Goal: Task Accomplishment & Management: Use online tool/utility

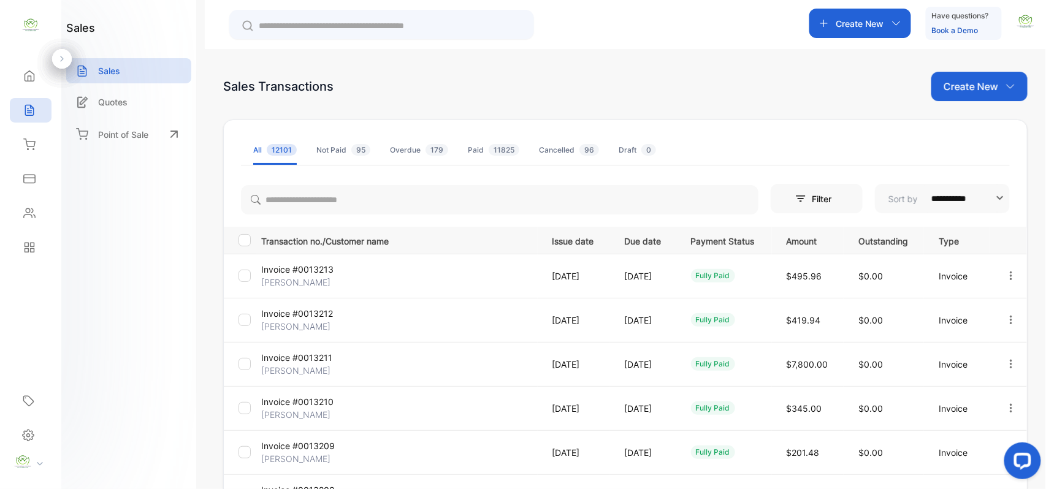
click at [976, 91] on p "Create New" at bounding box center [970, 86] width 55 height 15
click at [969, 125] on span "Invoice" at bounding box center [980, 127] width 29 height 13
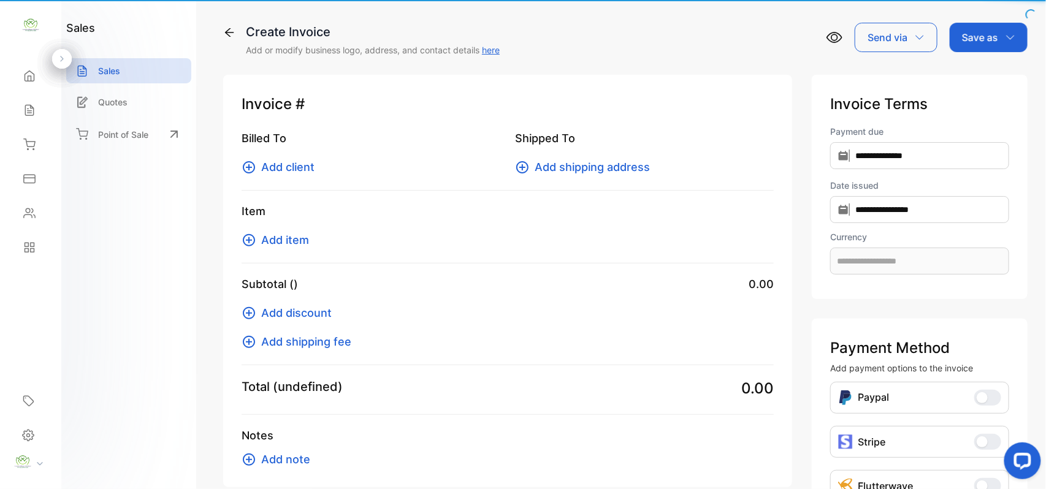
type input "**********"
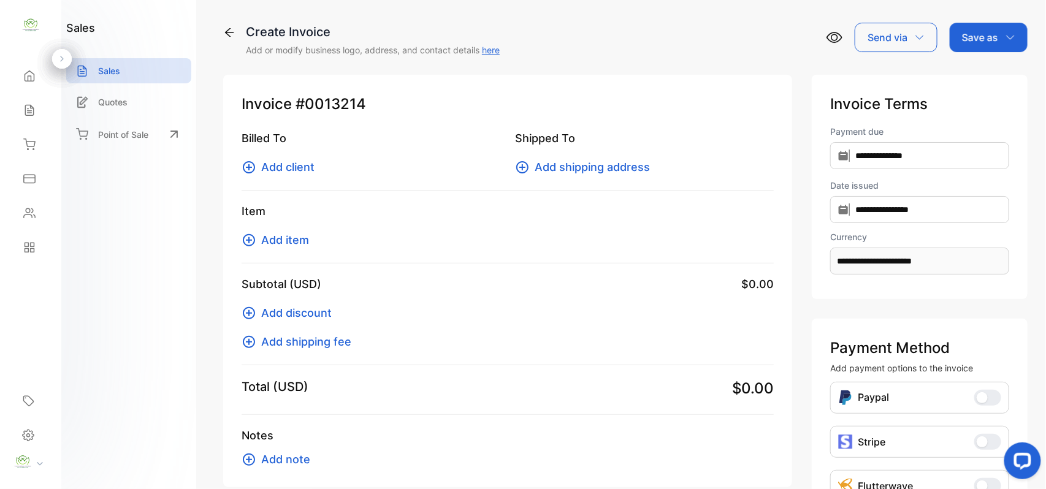
click at [292, 170] on span "Add client" at bounding box center [287, 167] width 53 height 17
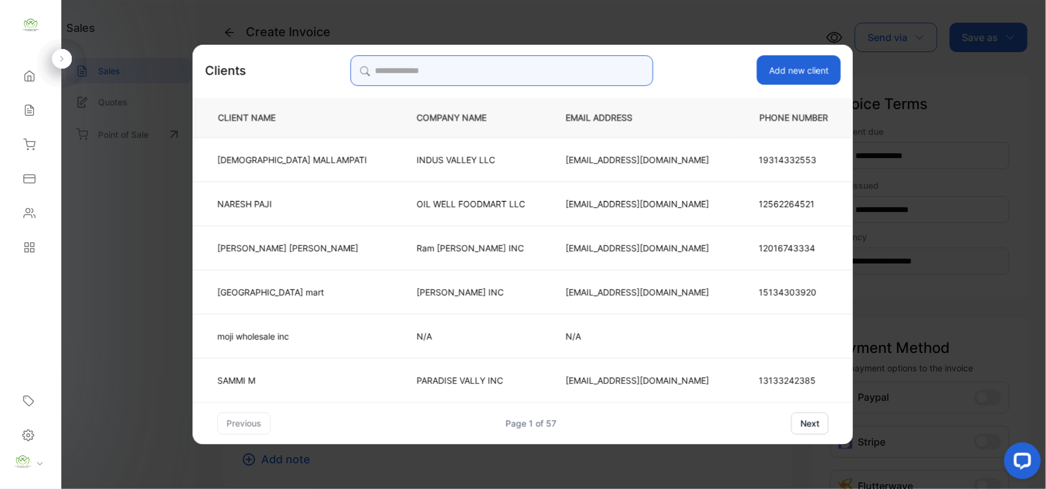
click at [586, 69] on input "search" at bounding box center [501, 70] width 303 height 31
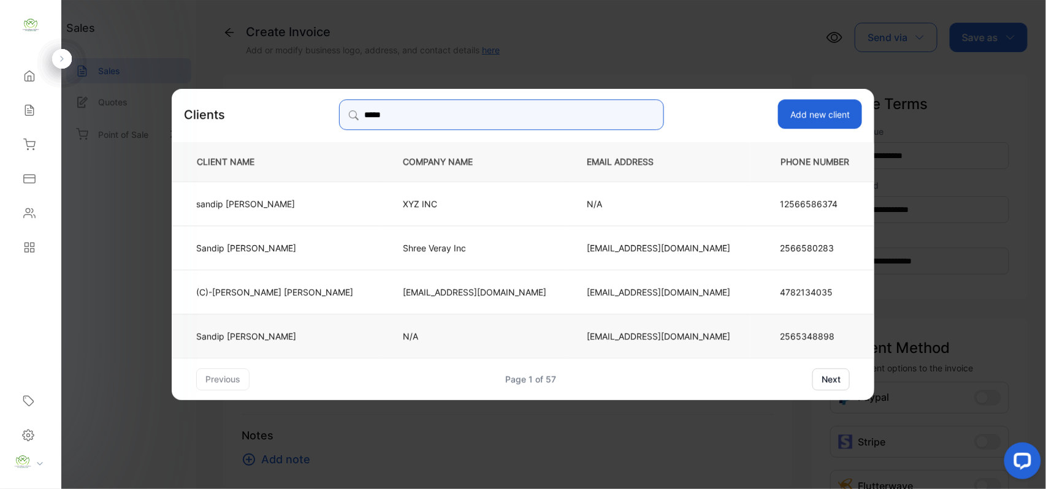
type input "*****"
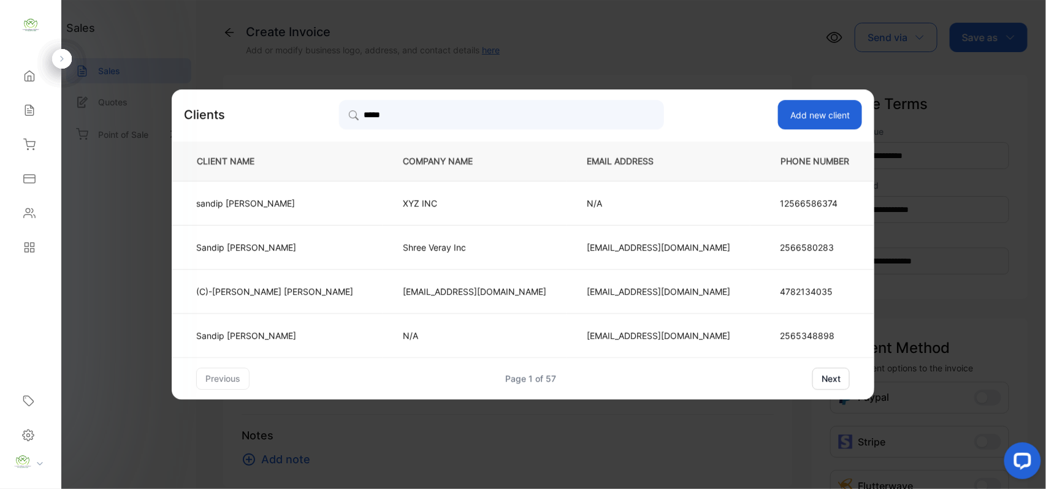
drag, startPoint x: 330, startPoint y: 328, endPoint x: 319, endPoint y: 333, distance: 11.5
click at [330, 328] on td "Sandip Patel" at bounding box center [277, 335] width 211 height 44
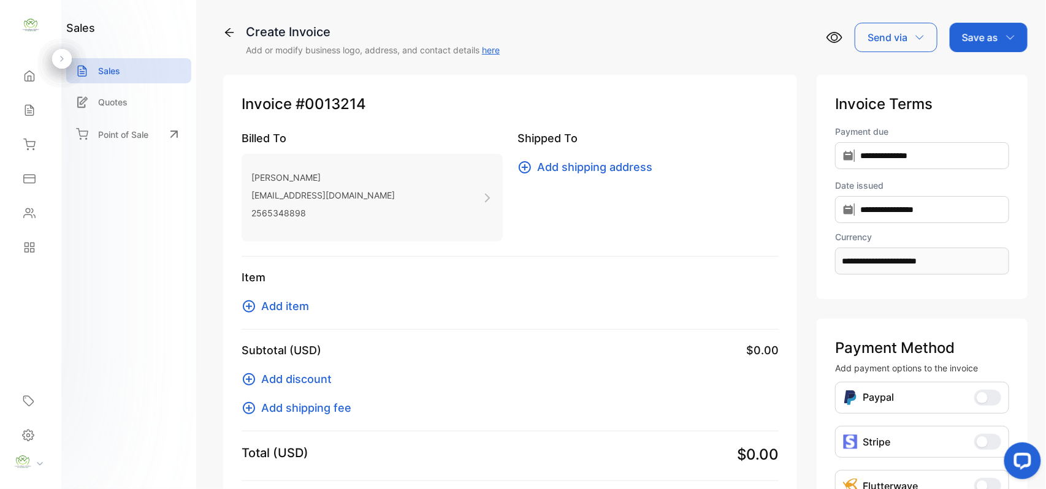
click at [287, 307] on span "Add item" at bounding box center [285, 306] width 48 height 17
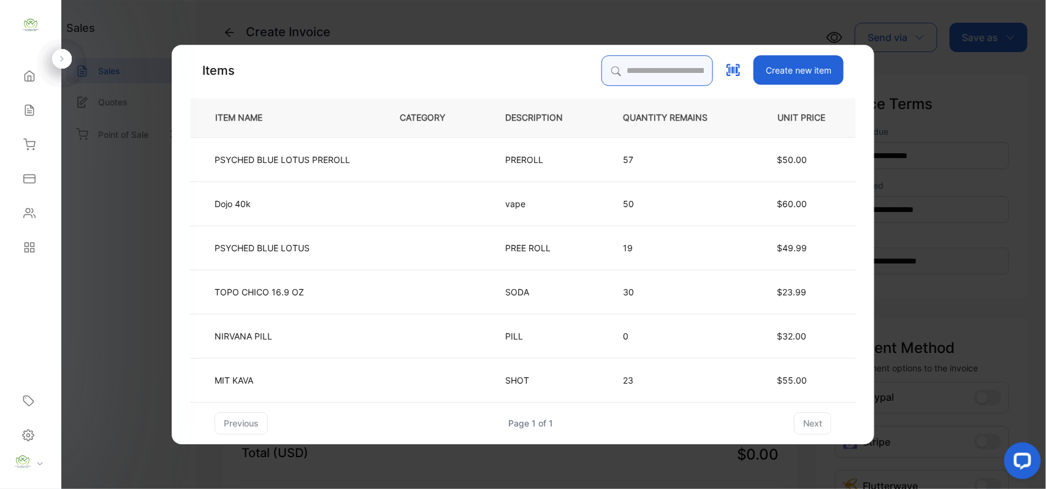
click at [665, 62] on input "search" at bounding box center [657, 70] width 112 height 31
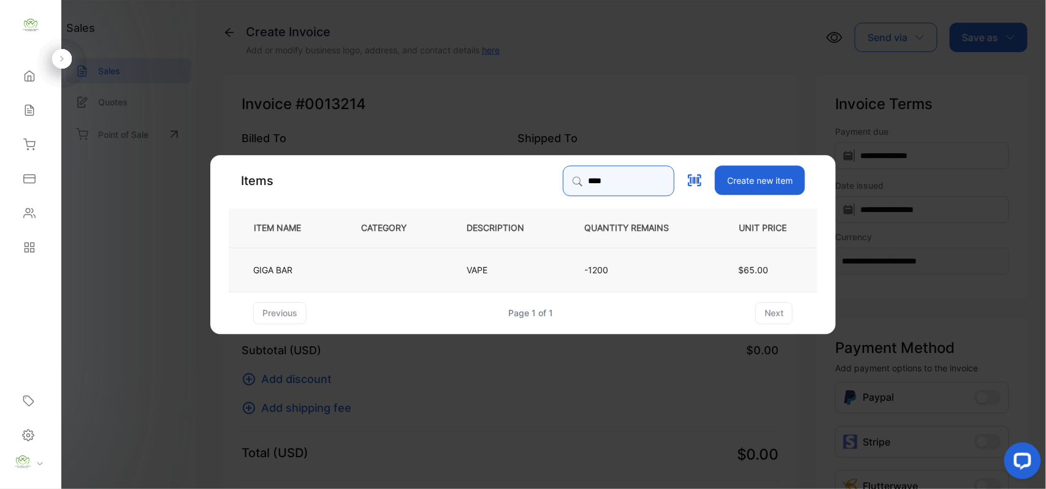
type input "****"
click at [314, 263] on td "GIGA BAR" at bounding box center [285, 269] width 112 height 44
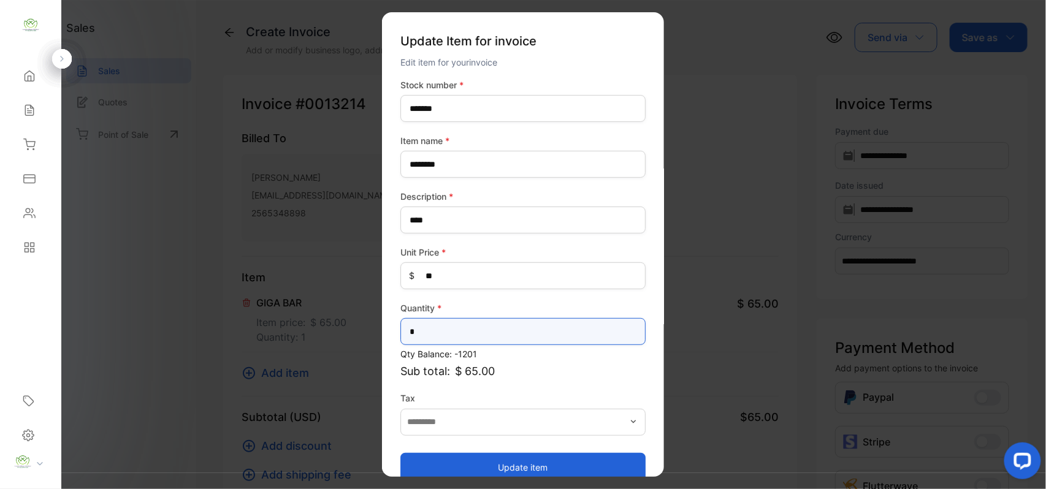
click at [447, 321] on input "*" at bounding box center [522, 331] width 245 height 27
type input "*"
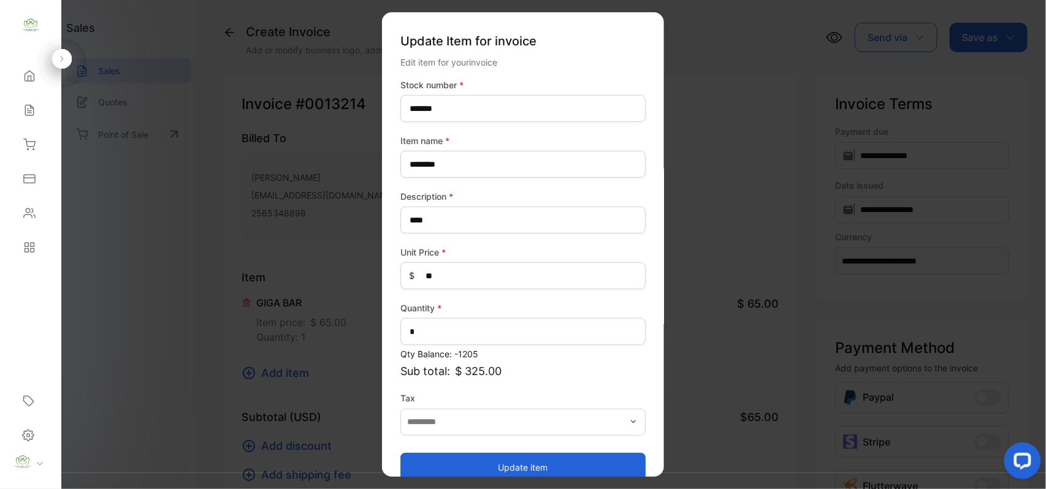
click at [447, 462] on button "Update item" at bounding box center [522, 466] width 245 height 29
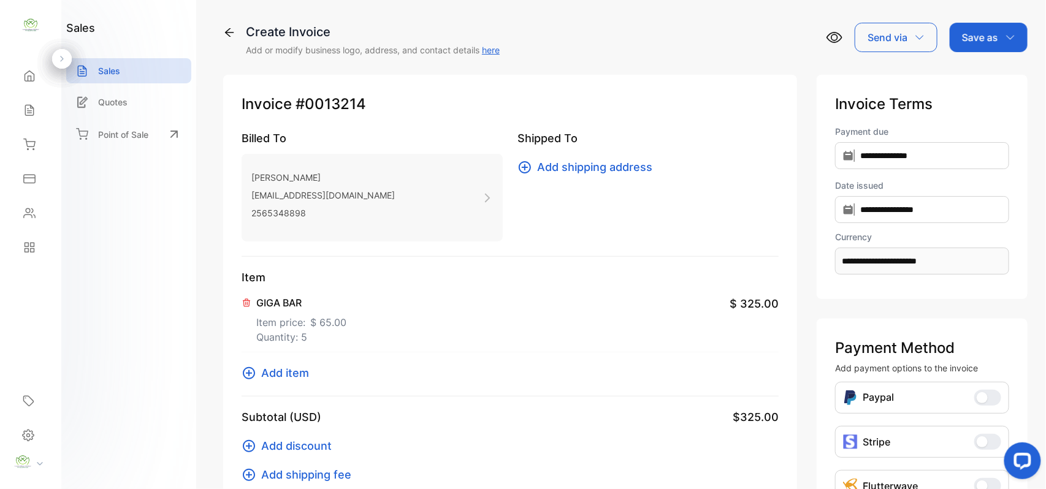
click at [292, 368] on span "Add item" at bounding box center [285, 373] width 48 height 17
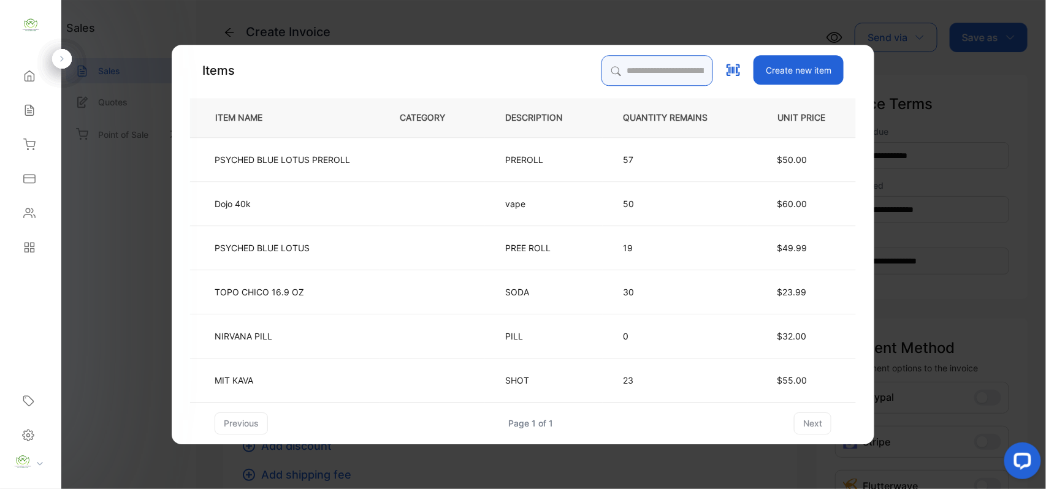
click at [592, 160] on div "Items Create new item ITEM NAME CATEGORY DESCRIPTION QUANTITY REMAINS UNIT PRIC…" at bounding box center [523, 244] width 666 height 379
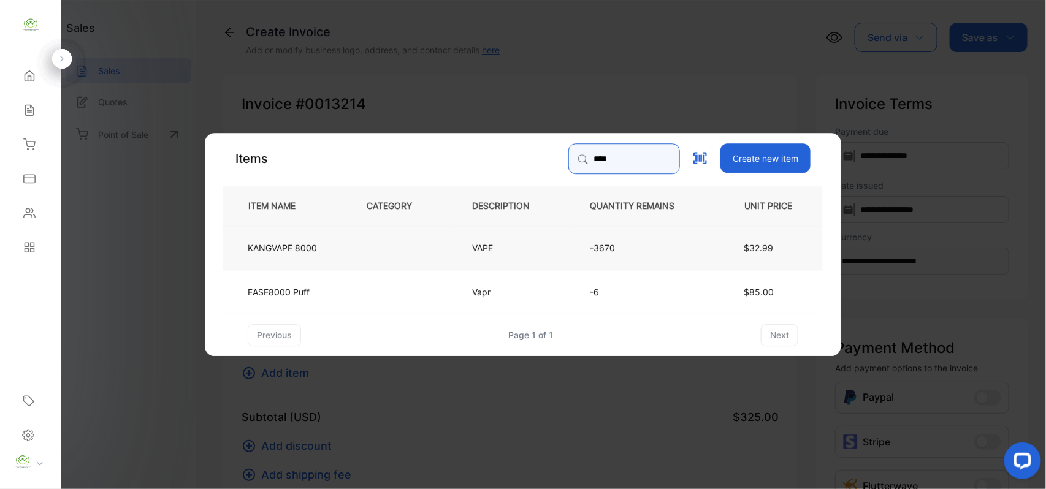
type input "****"
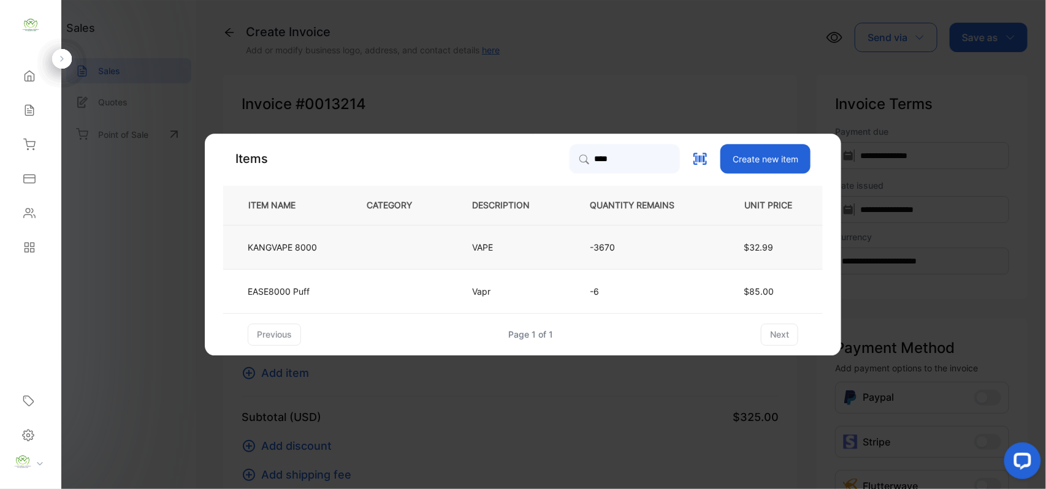
click at [460, 238] on td "VAPE" at bounding box center [511, 247] width 118 height 44
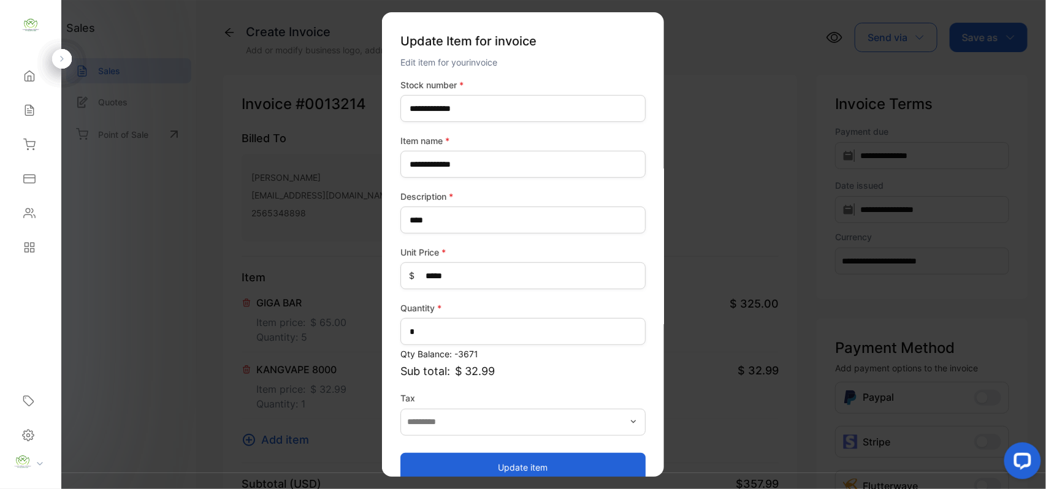
click at [522, 460] on button "Update item" at bounding box center [522, 466] width 245 height 29
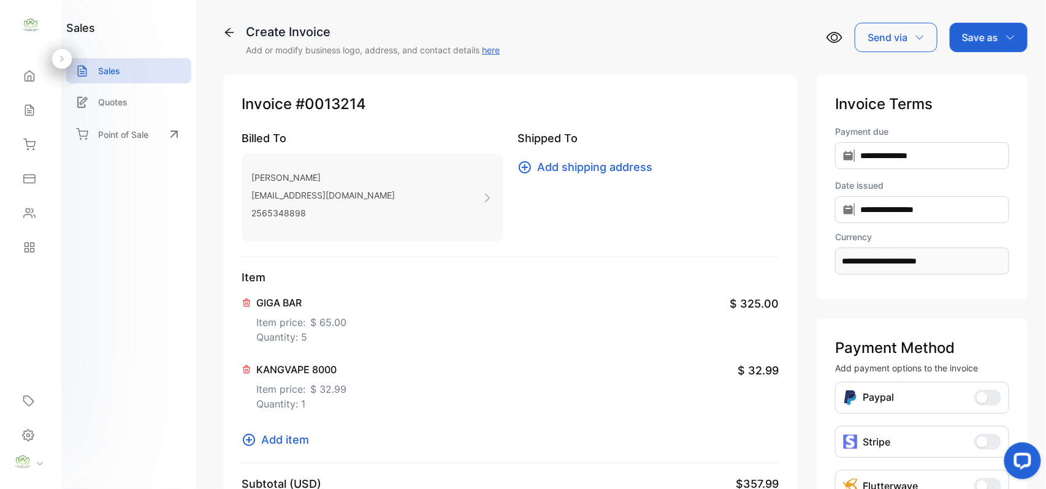
click at [990, 40] on p "Save as" at bounding box center [980, 37] width 36 height 15
click at [984, 77] on div "Invoice" at bounding box center [985, 78] width 70 height 25
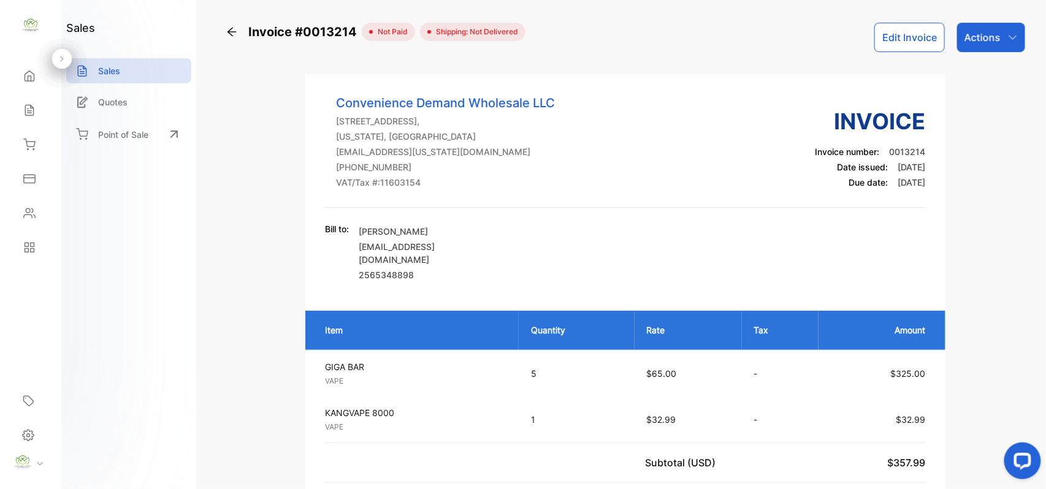
click at [1006, 29] on div "Actions" at bounding box center [991, 37] width 68 height 29
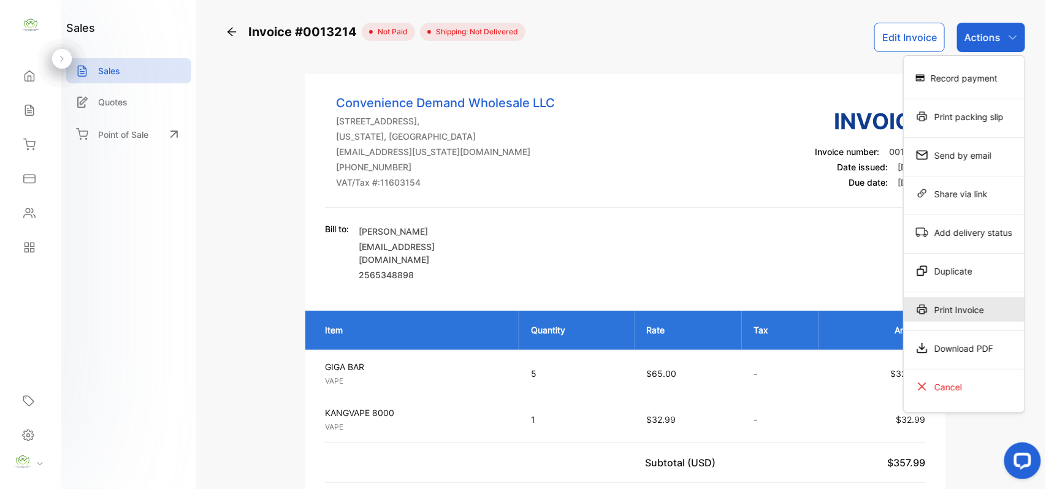
click at [983, 314] on div "Print Invoice" at bounding box center [963, 309] width 121 height 25
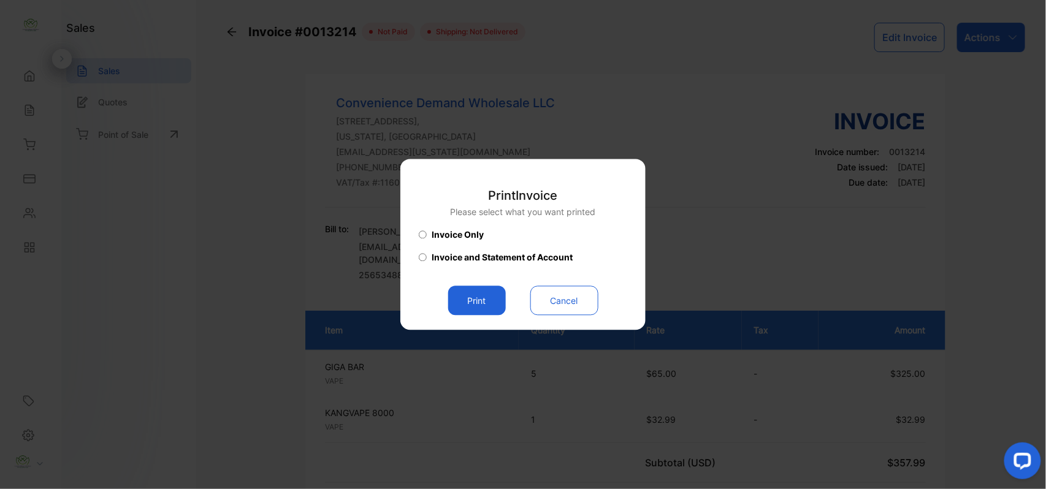
click at [474, 295] on button "Print" at bounding box center [477, 300] width 58 height 29
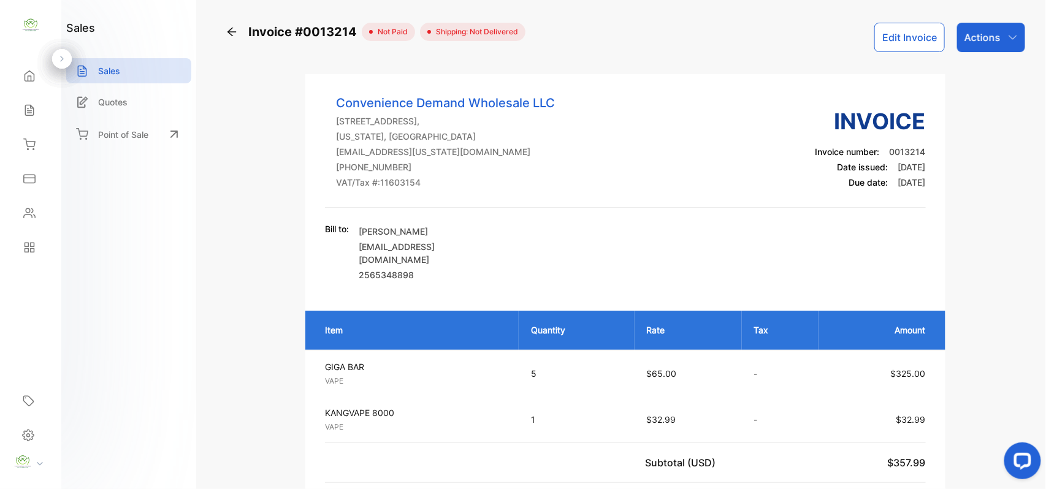
click at [973, 30] on p "Actions" at bounding box center [982, 37] width 36 height 15
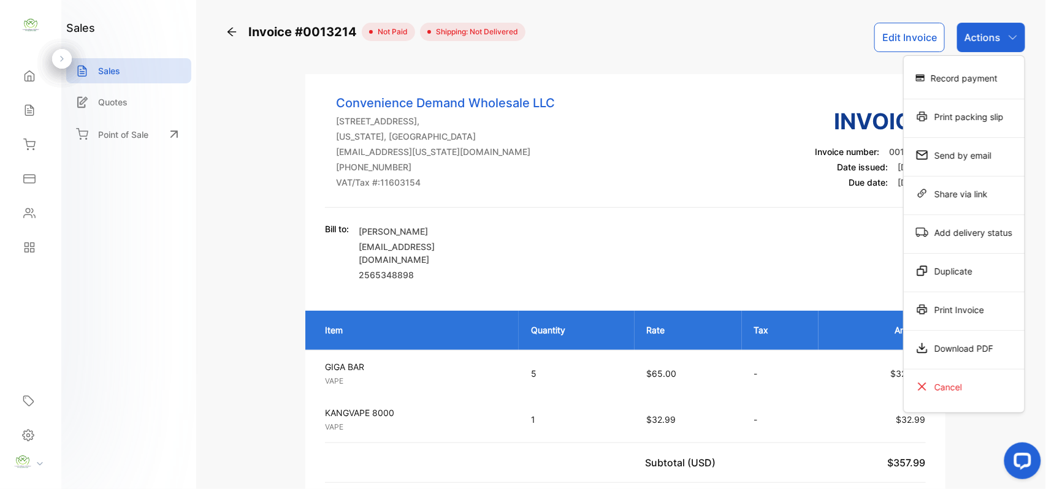
click at [966, 78] on div "Record payment" at bounding box center [963, 78] width 121 height 25
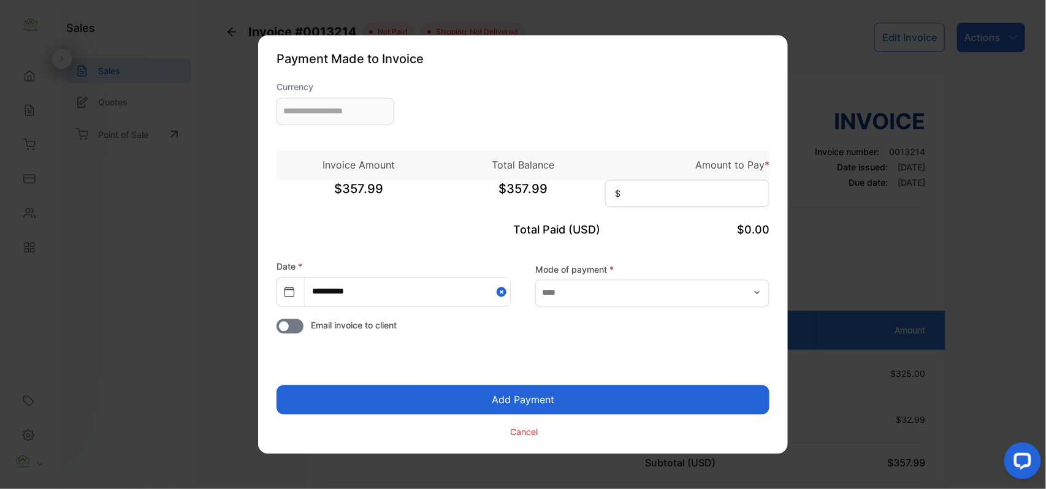
type input "**********"
click at [682, 197] on input at bounding box center [687, 193] width 164 height 27
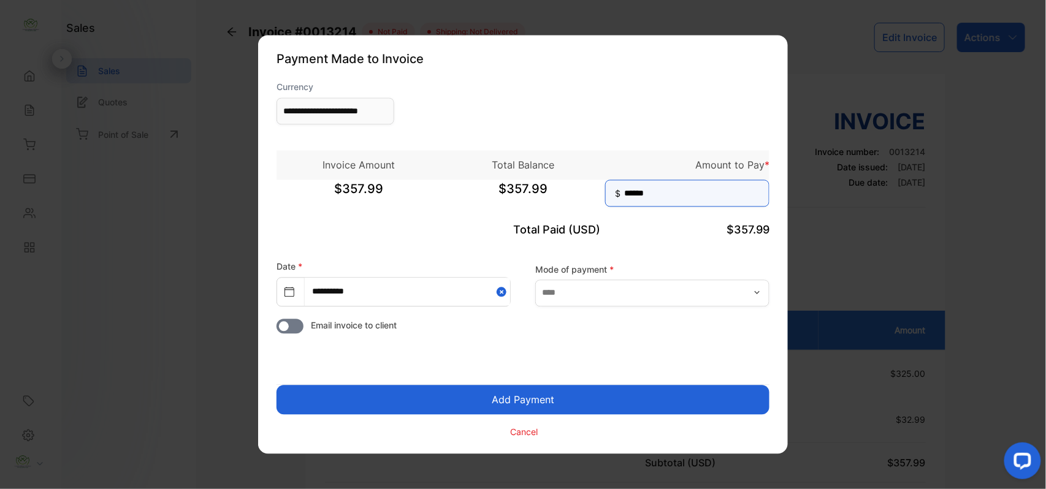
type input "******"
click at [276, 385] on button "Add Payment" at bounding box center [522, 399] width 493 height 29
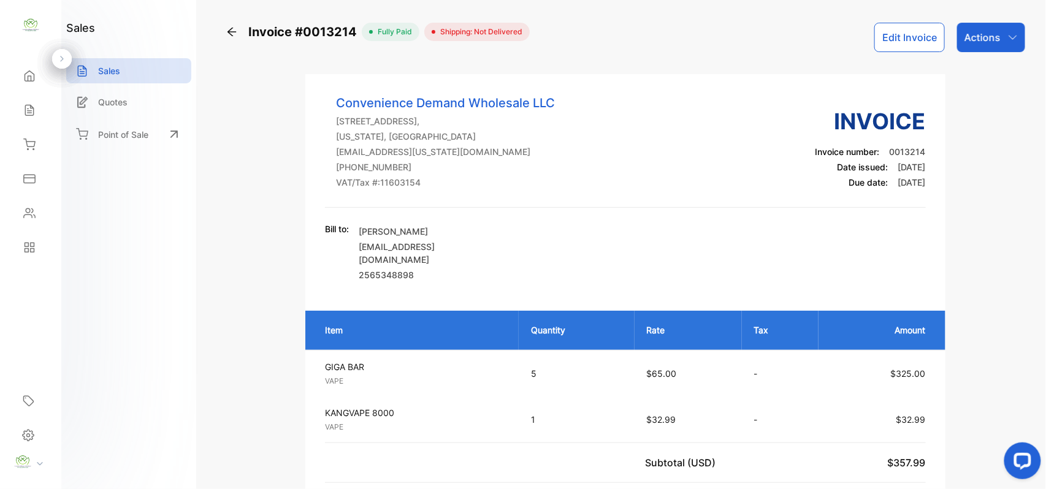
click at [1008, 36] on icon "button" at bounding box center [1013, 37] width 10 height 10
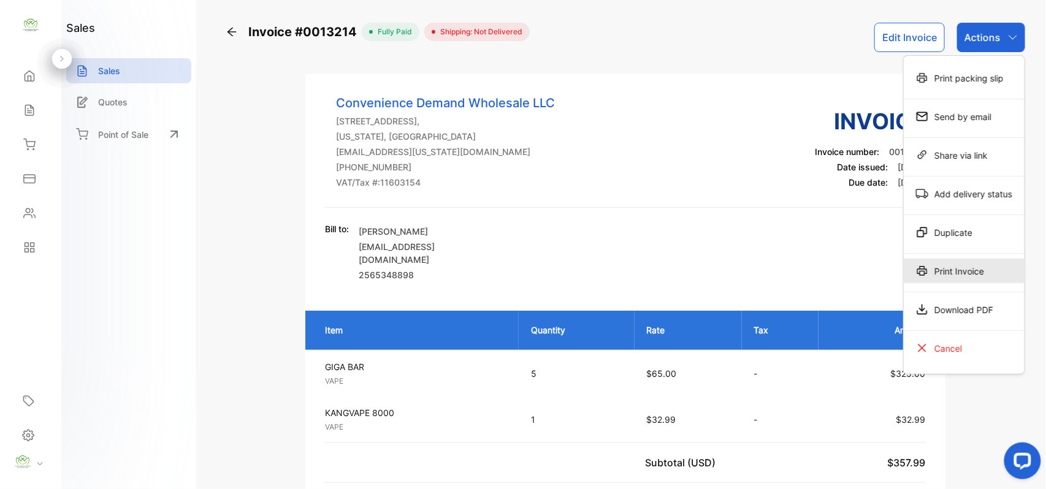
click at [988, 278] on div "Print Invoice" at bounding box center [963, 271] width 121 height 25
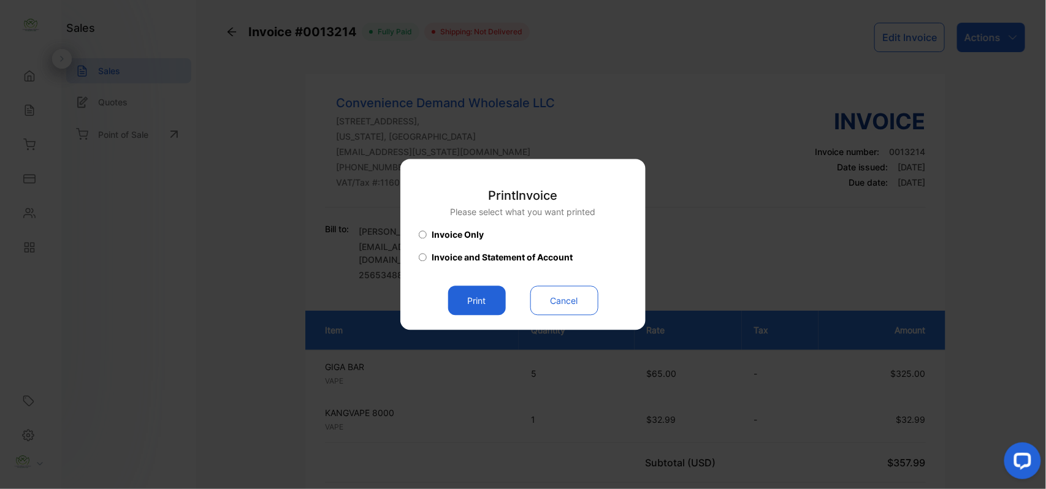
drag, startPoint x: 473, startPoint y: 299, endPoint x: 509, endPoint y: 302, distance: 35.7
click at [495, 304] on button "Print" at bounding box center [477, 300] width 58 height 29
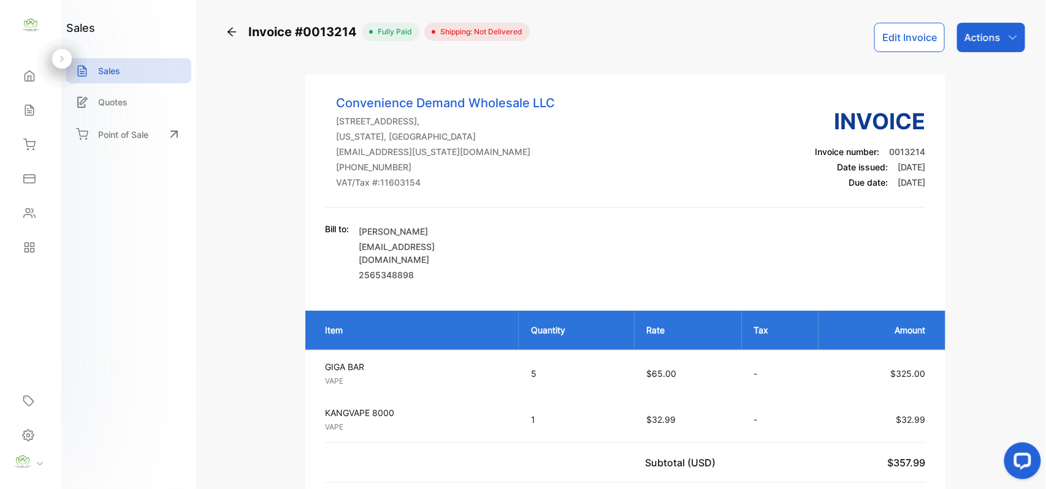
click at [23, 209] on icon at bounding box center [29, 213] width 12 height 12
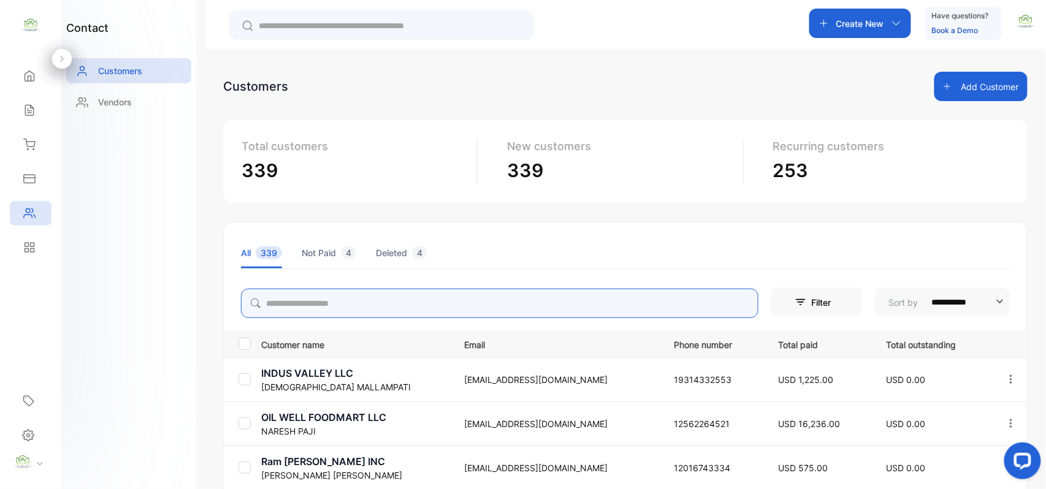
click at [330, 300] on input "search" at bounding box center [499, 303] width 517 height 29
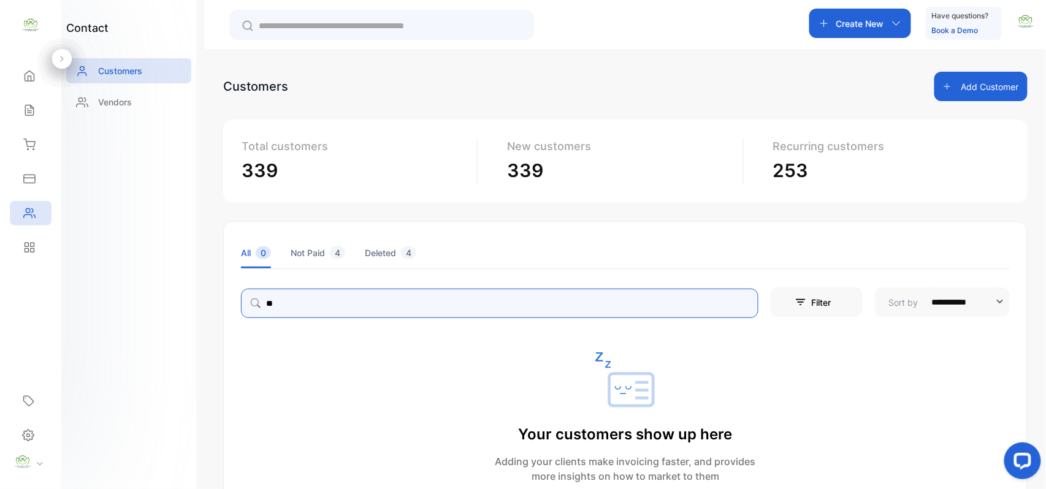
type input "*"
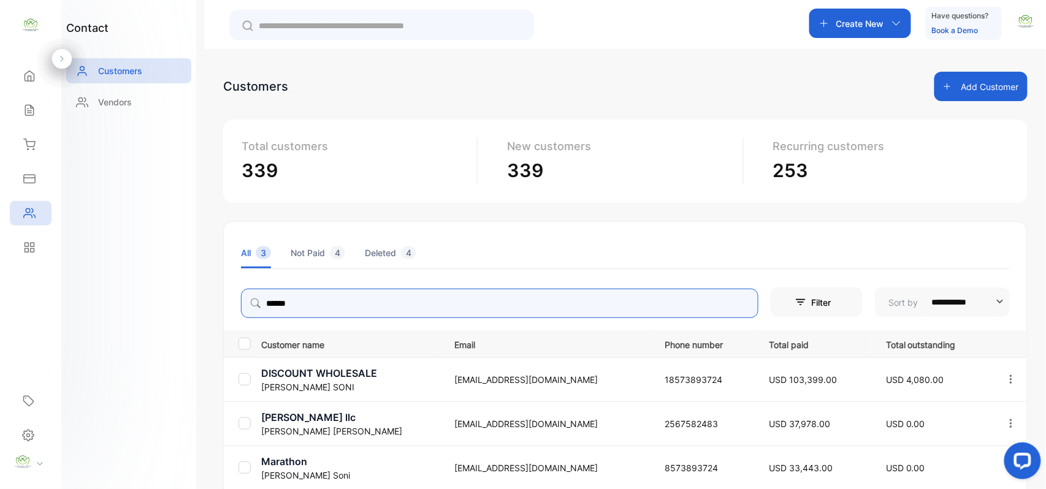
type input "******"
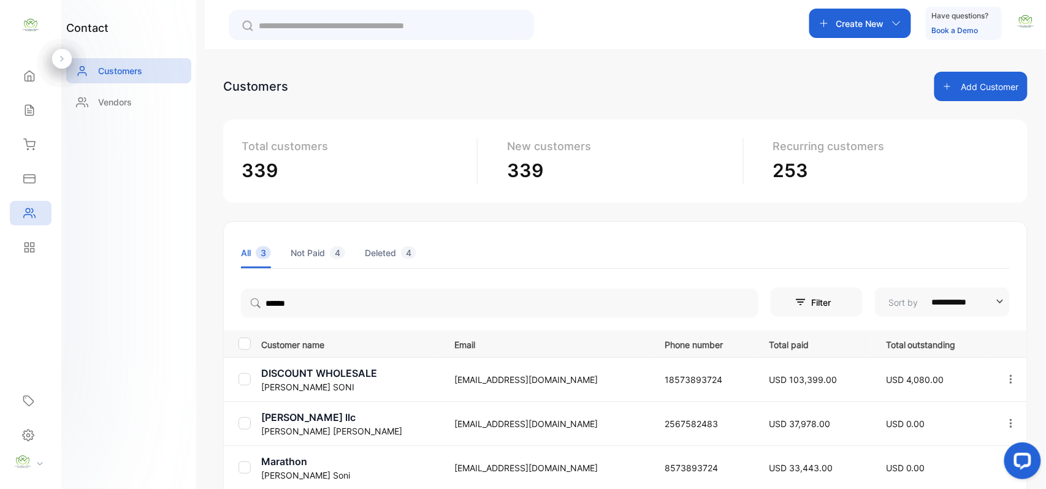
click at [135, 375] on div "contact Customers Vendors" at bounding box center [128, 244] width 135 height 489
click at [302, 381] on p "[PERSON_NAME]" at bounding box center [350, 387] width 178 height 13
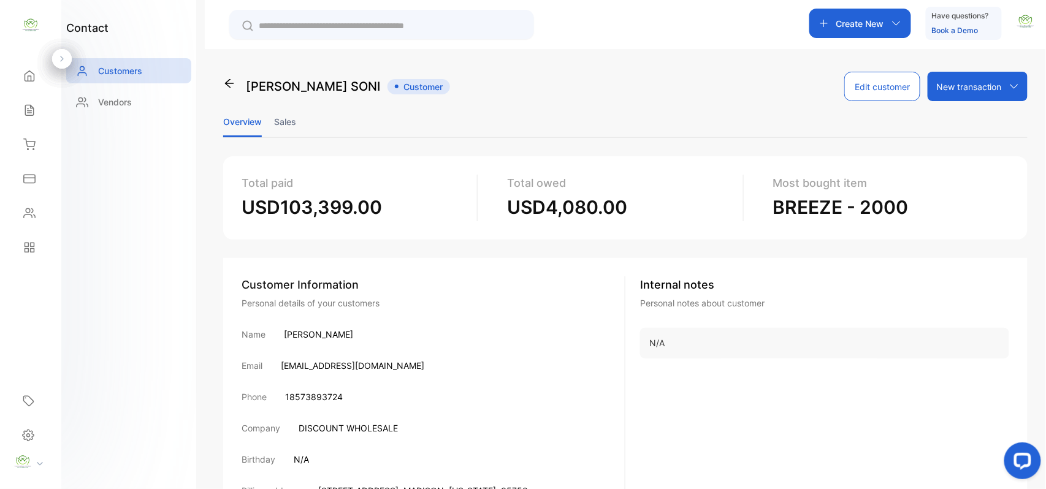
click at [291, 121] on li "Sales" at bounding box center [285, 121] width 22 height 31
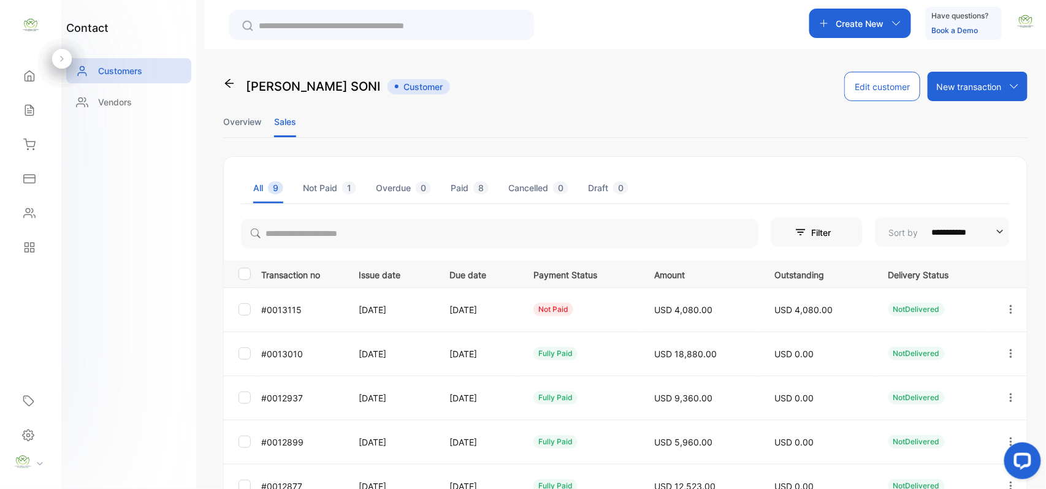
click at [241, 115] on li "Overview" at bounding box center [242, 121] width 39 height 31
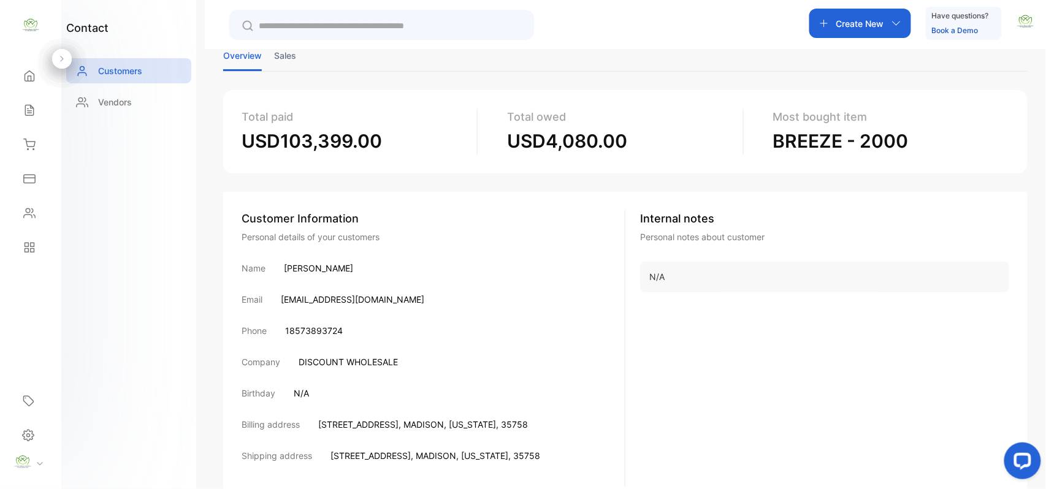
scroll to position [116, 0]
